Goal: Task Accomplishment & Management: Use online tool/utility

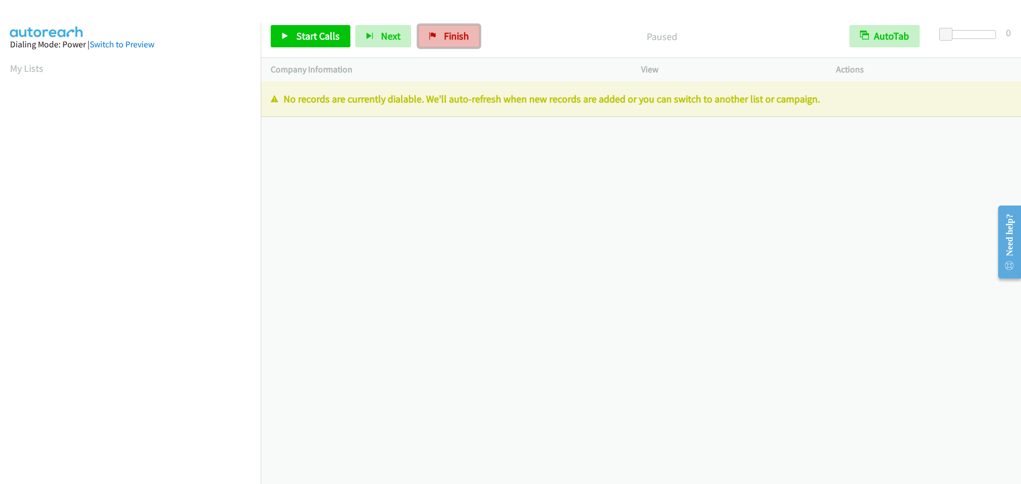
click at [449, 30] on span "Finish" at bounding box center [456, 36] width 25 height 13
drag, startPoint x: 464, startPoint y: 35, endPoint x: 559, endPoint y: 41, distance: 94.9
click at [464, 35] on span "Finish" at bounding box center [456, 36] width 25 height 13
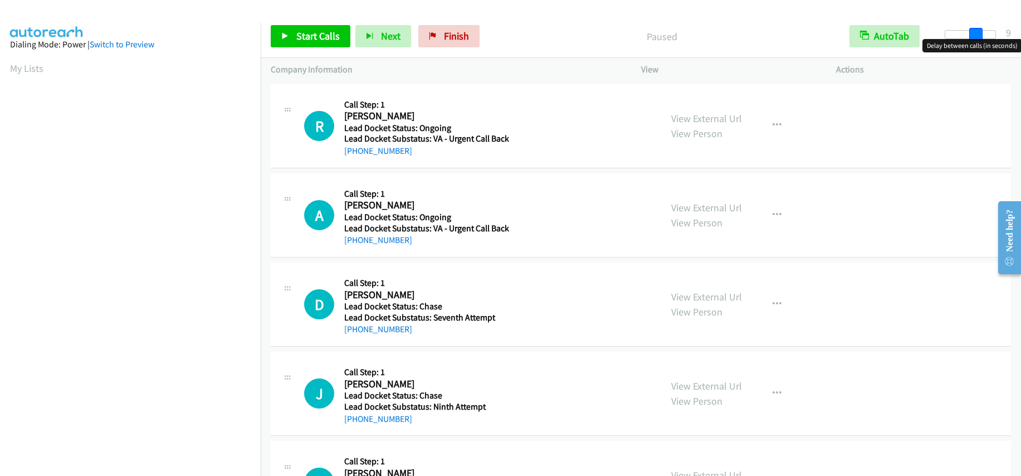
drag, startPoint x: 950, startPoint y: 33, endPoint x: 979, endPoint y: 28, distance: 30.0
click at [979, 28] on span at bounding box center [975, 34] width 13 height 13
click at [975, 29] on span at bounding box center [972, 34] width 13 height 13
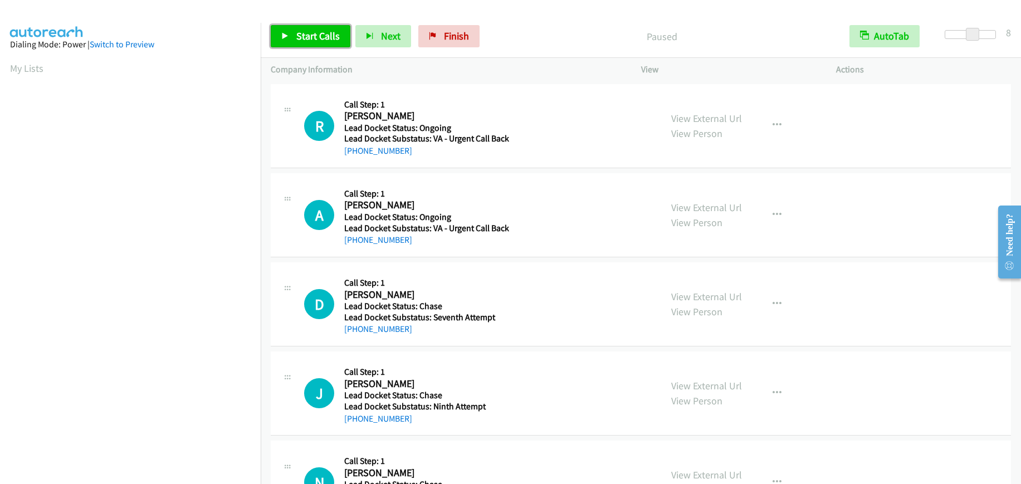
click at [326, 35] on span "Start Calls" at bounding box center [317, 36] width 43 height 13
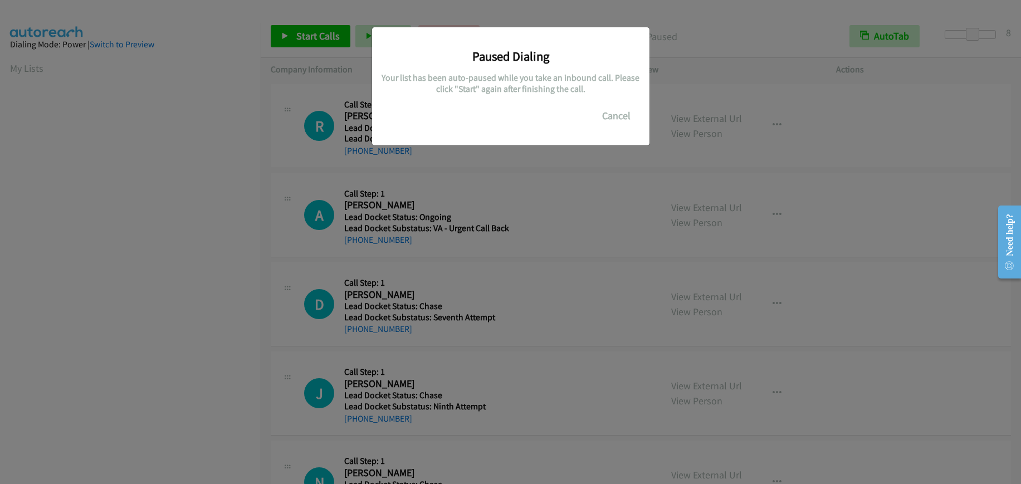
scroll to position [141, 0]
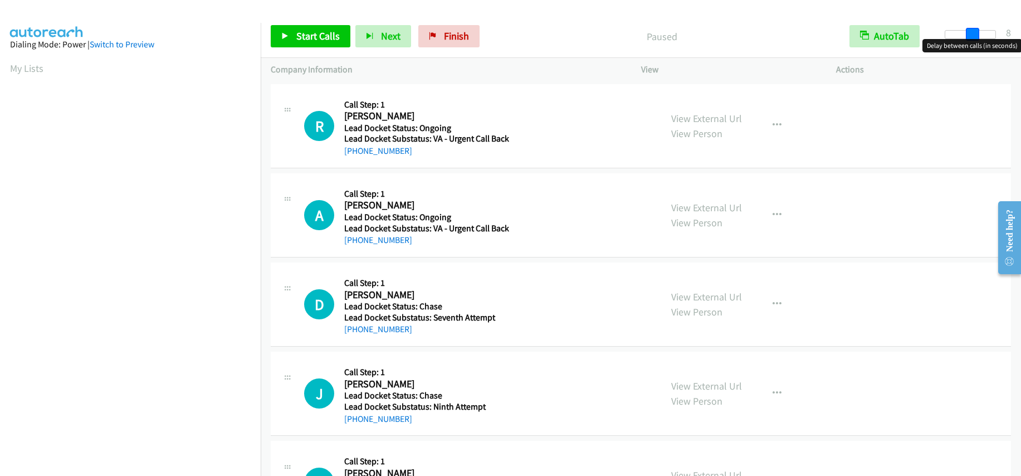
drag, startPoint x: 946, startPoint y: 33, endPoint x: 973, endPoint y: 41, distance: 27.2
click at [973, 41] on body "Start Calls Pause Next Finish Paused AutoTab AutoTab 8 Company Information Info…" at bounding box center [510, 26] width 1021 height 53
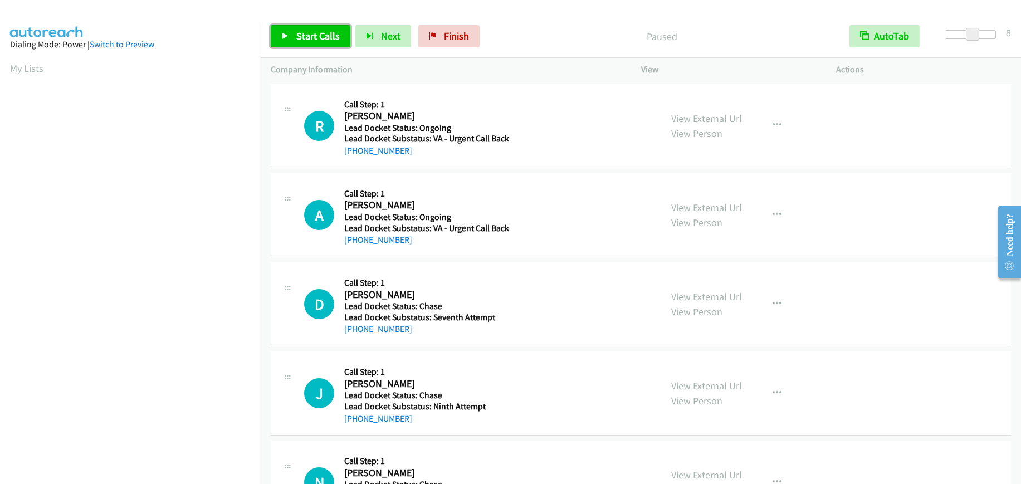
click at [334, 37] on span "Start Calls" at bounding box center [317, 36] width 43 height 13
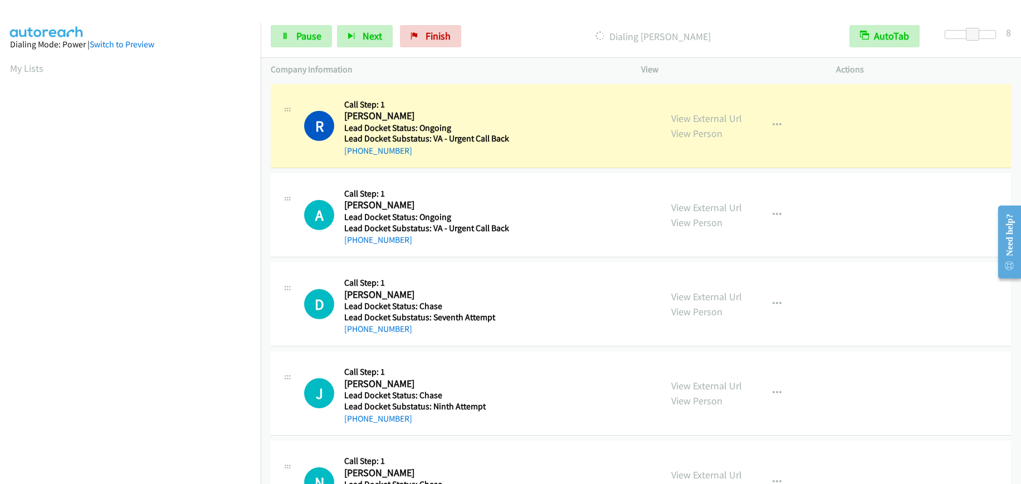
scroll to position [140, 0]
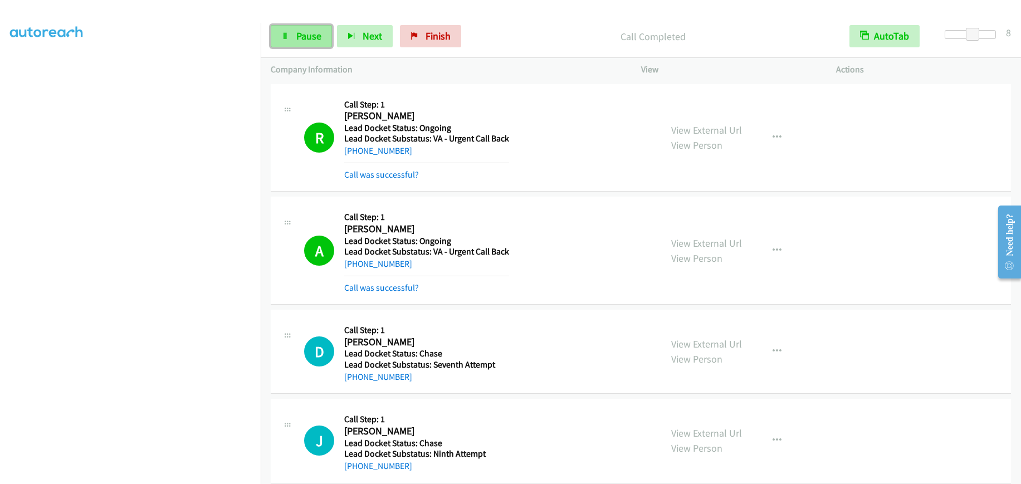
click at [302, 37] on span "Pause" at bounding box center [308, 36] width 25 height 13
click at [331, 33] on span "Start Calls" at bounding box center [317, 36] width 43 height 13
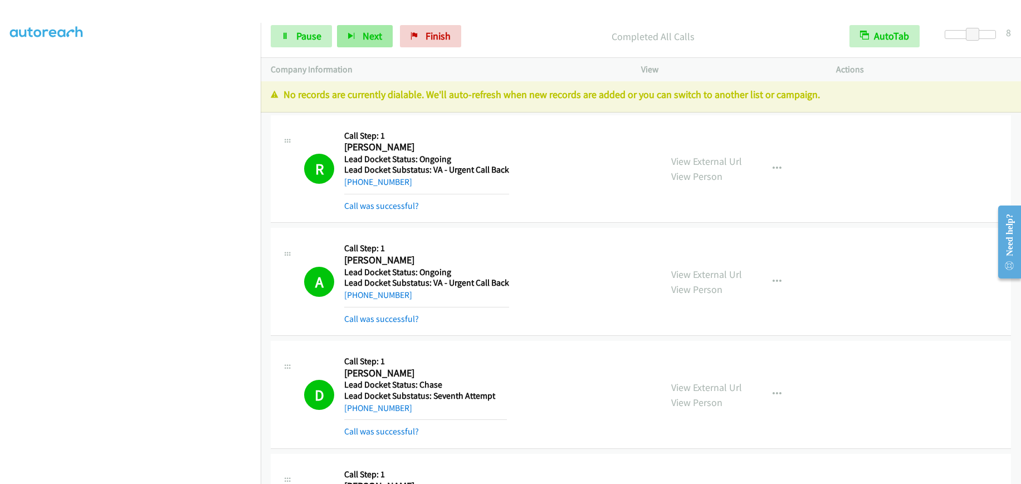
scroll to position [0, 0]
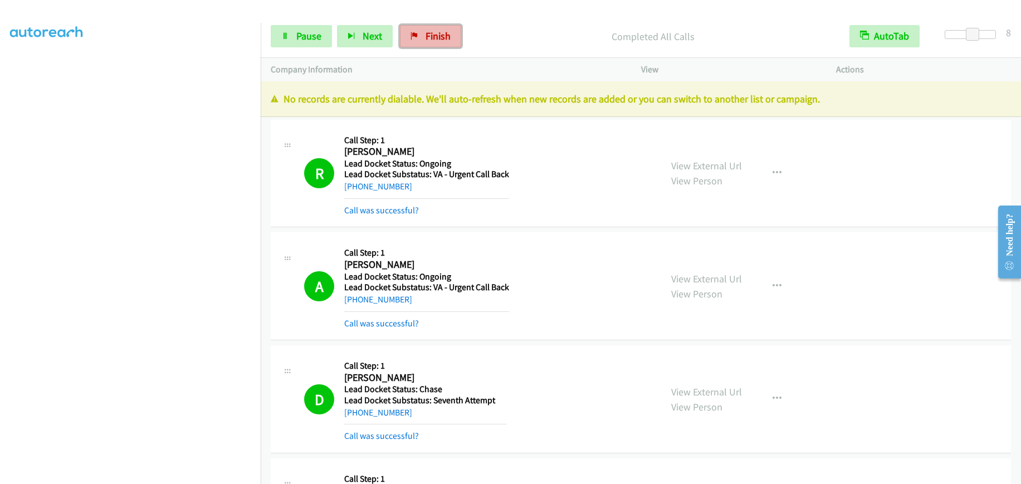
click at [433, 33] on span "Finish" at bounding box center [438, 36] width 25 height 13
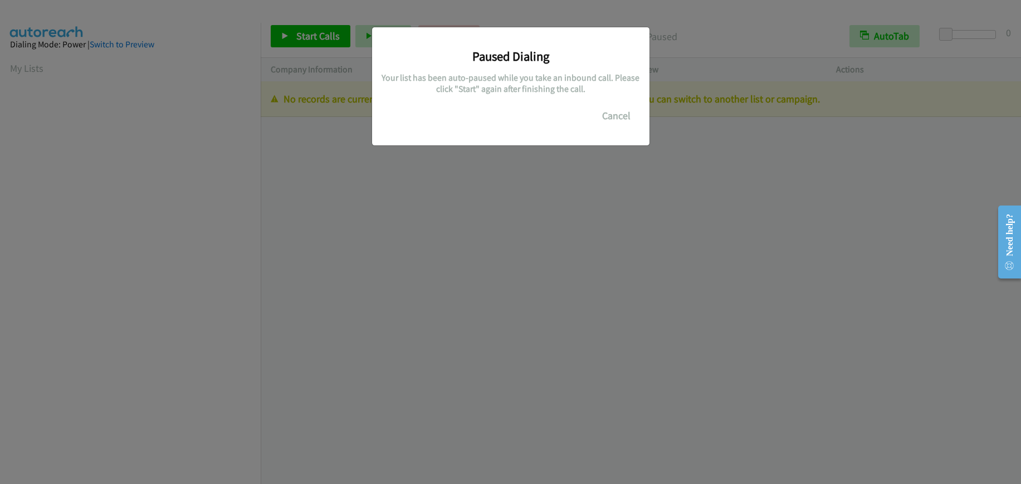
scroll to position [141, 0]
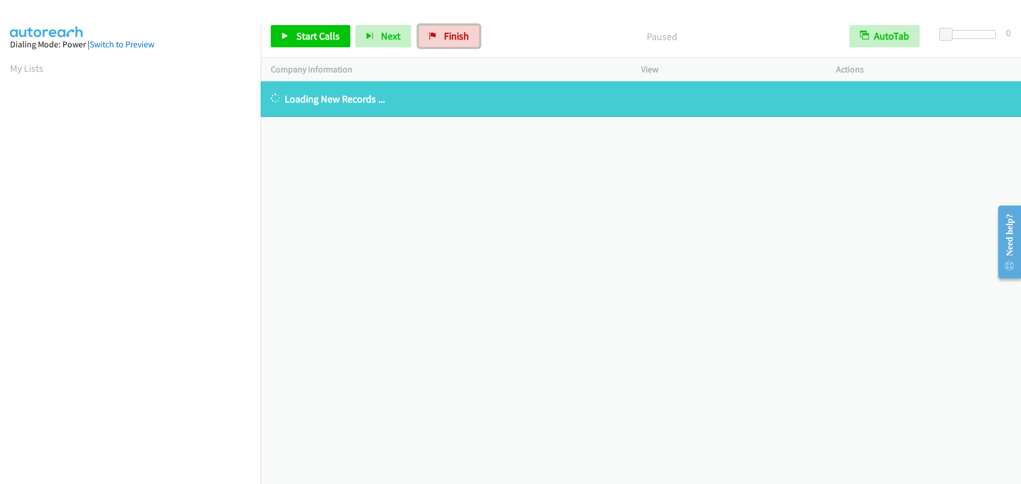
drag, startPoint x: 446, startPoint y: 37, endPoint x: 559, endPoint y: 34, distance: 113.1
click at [446, 37] on span "Finish" at bounding box center [456, 36] width 25 height 13
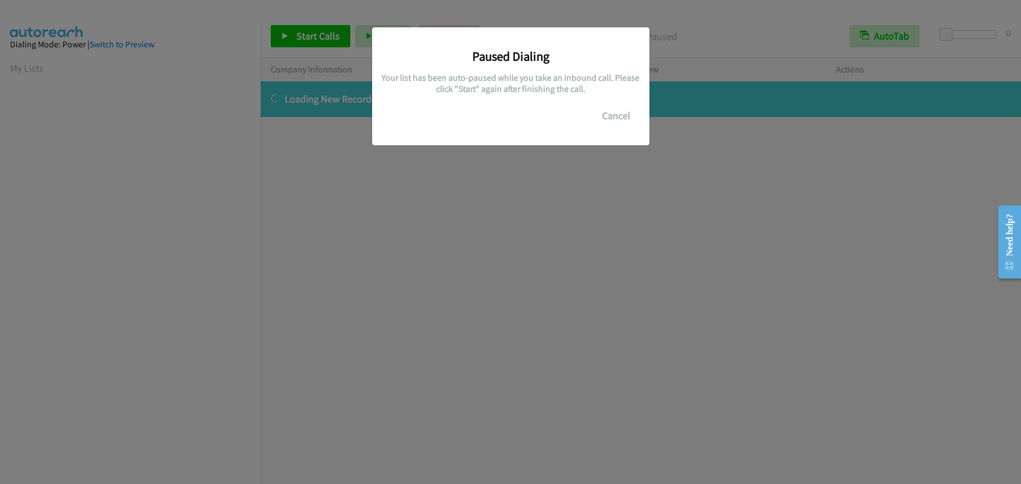
scroll to position [141, 0]
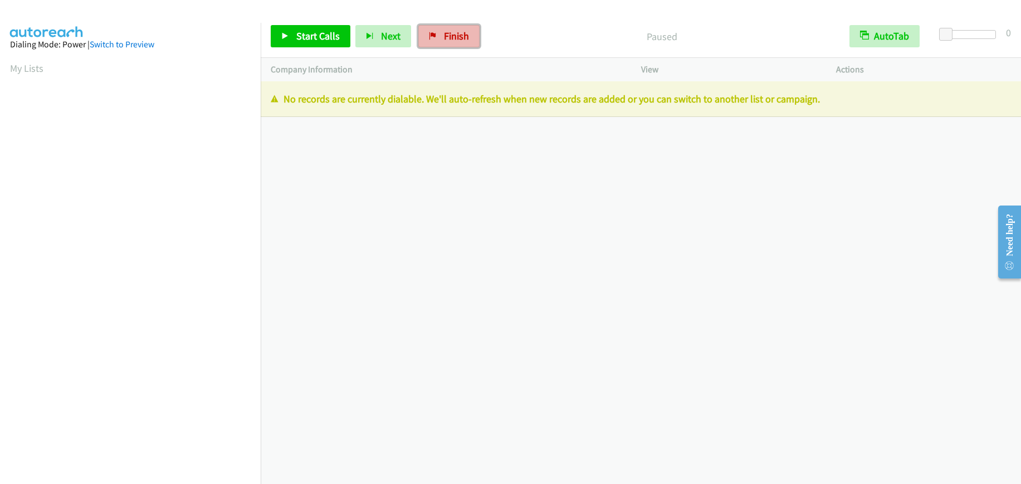
click at [446, 43] on link "Finish" at bounding box center [448, 36] width 61 height 22
click at [441, 27] on link "Finish" at bounding box center [448, 36] width 61 height 22
